Goal: Download file/media

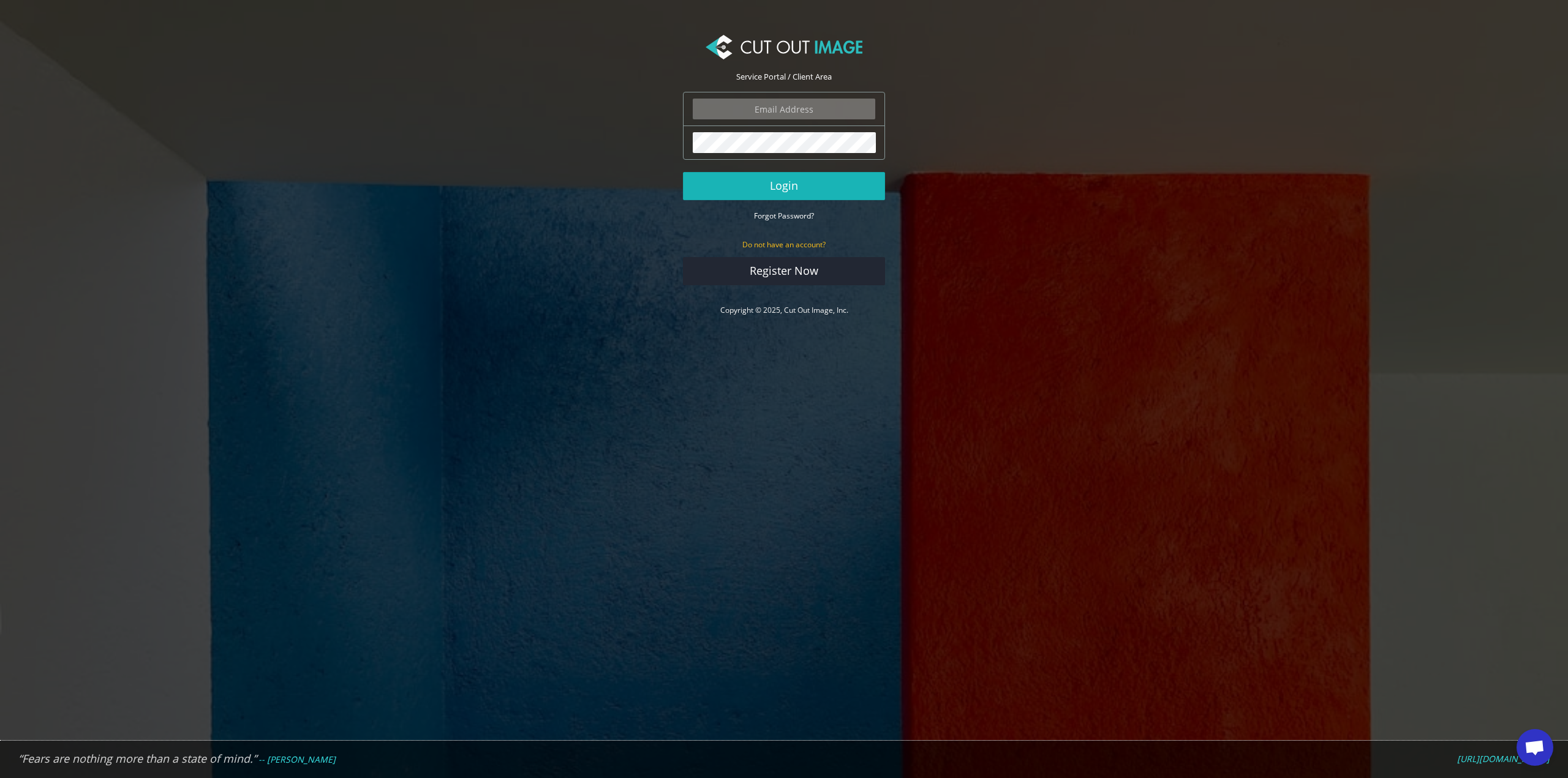
type input "info.tobestudio@gmail.com"
click at [771, 194] on button "Login" at bounding box center [784, 186] width 202 height 28
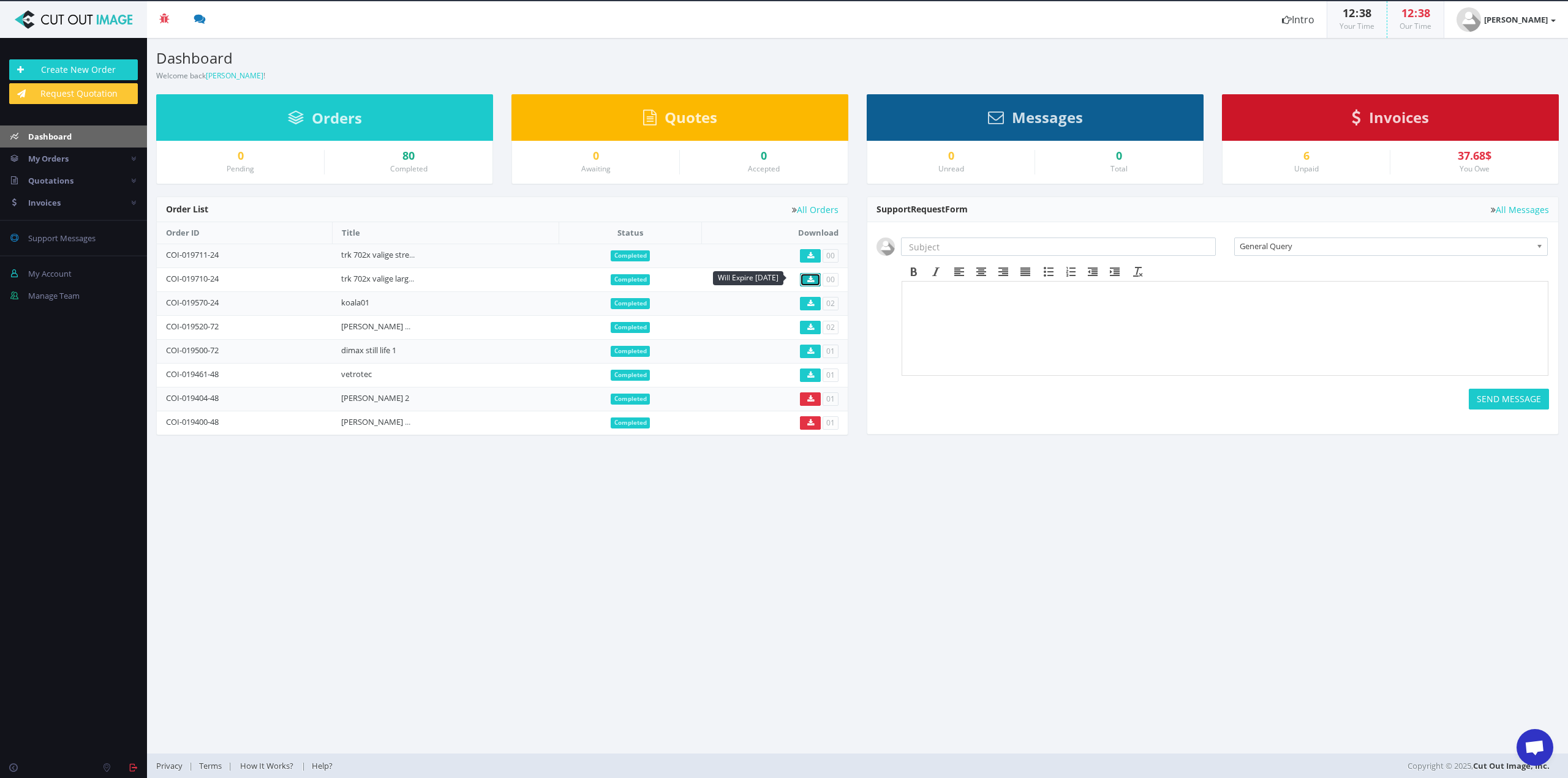
click at [805, 275] on link at bounding box center [810, 279] width 21 height 14
click at [803, 251] on link at bounding box center [810, 255] width 21 height 14
